Goal: Information Seeking & Learning: Learn about a topic

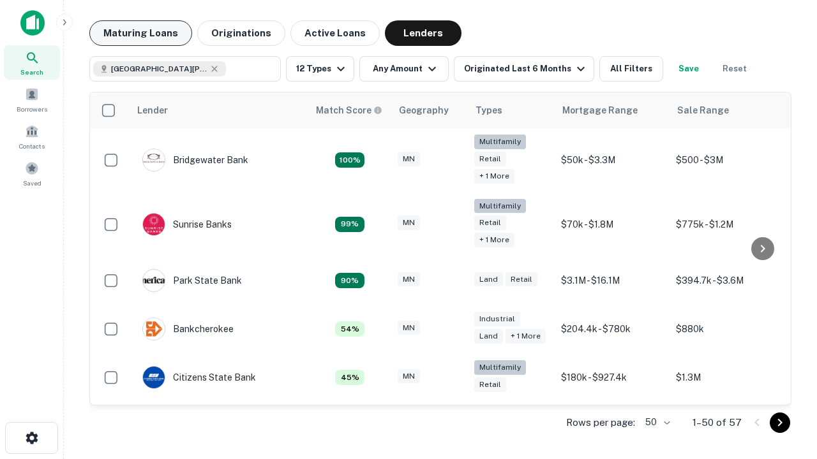
click at [140, 33] on button "Maturing Loans" at bounding box center [140, 33] width 103 height 26
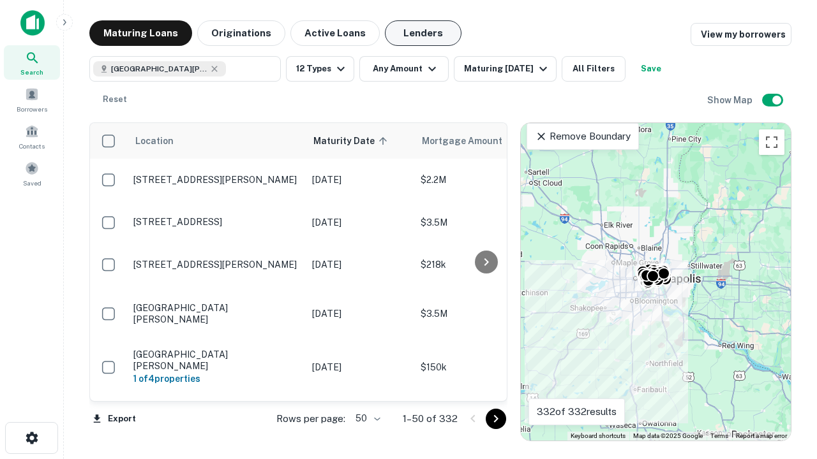
click at [423, 33] on button "Lenders" at bounding box center [423, 33] width 77 height 26
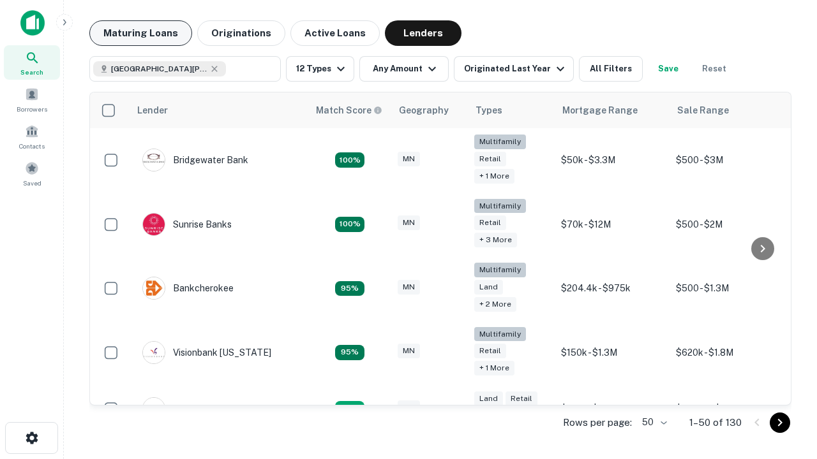
click at [140, 33] on button "Maturing Loans" at bounding box center [140, 33] width 103 height 26
